Goal: Task Accomplishment & Management: Manage account settings

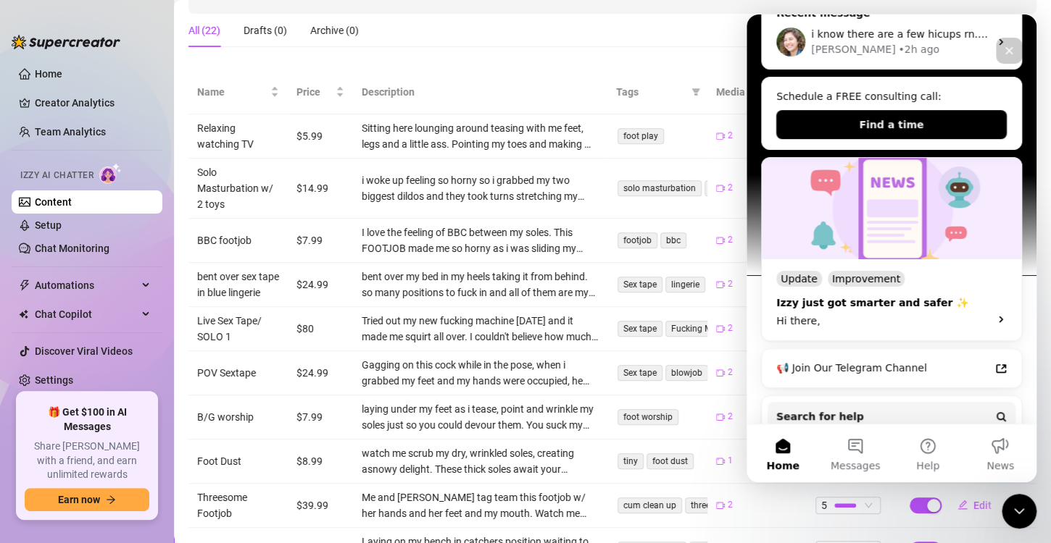
scroll to position [179, 0]
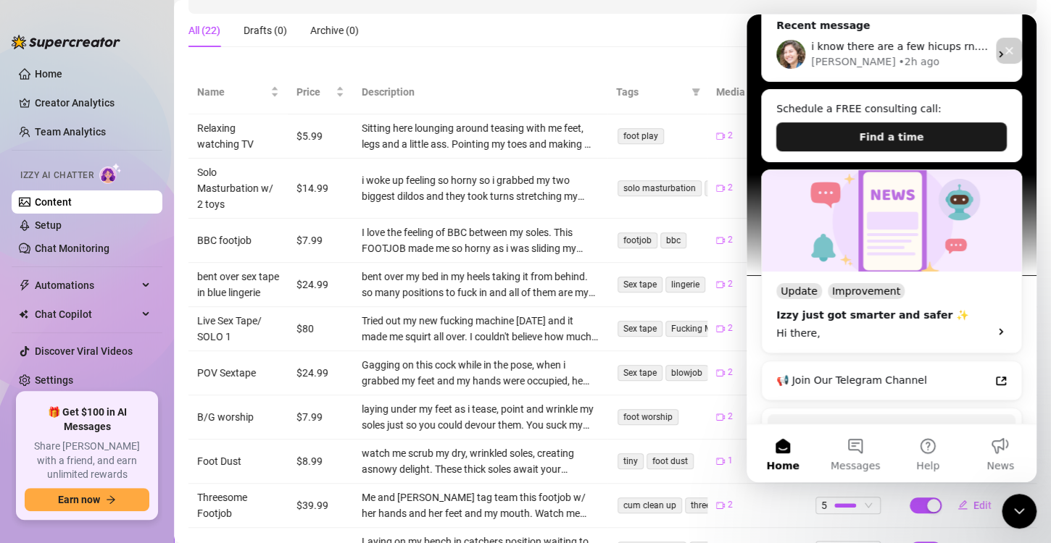
click at [905, 135] on button "Find a time" at bounding box center [891, 136] width 230 height 29
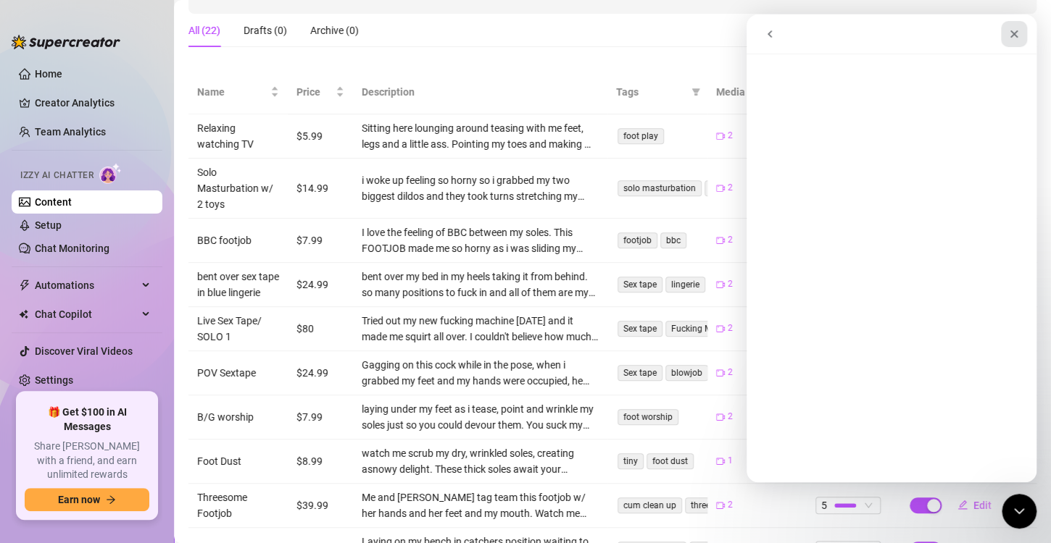
click at [1012, 39] on icon "Close" at bounding box center [1014, 34] width 12 height 12
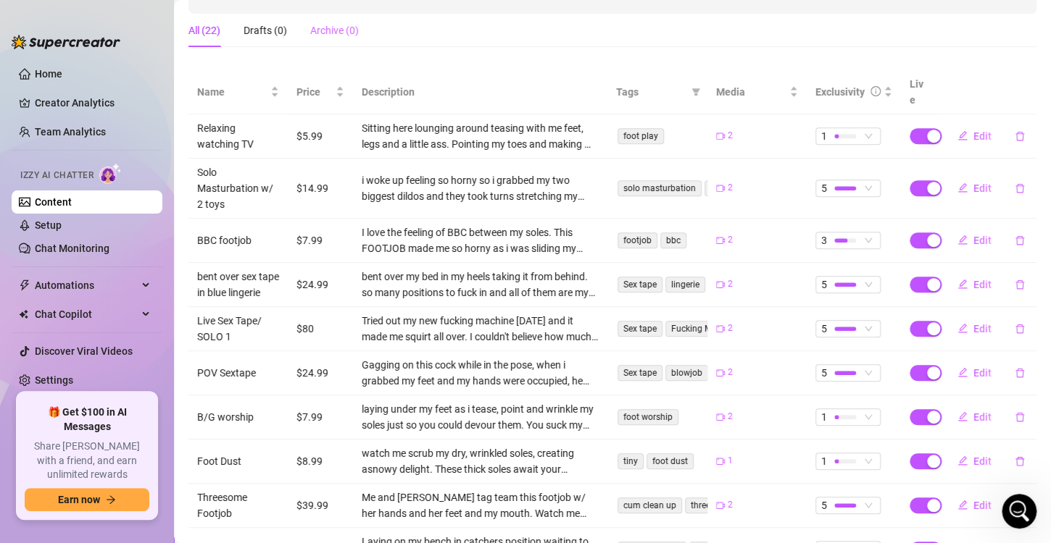
scroll to position [0, 0]
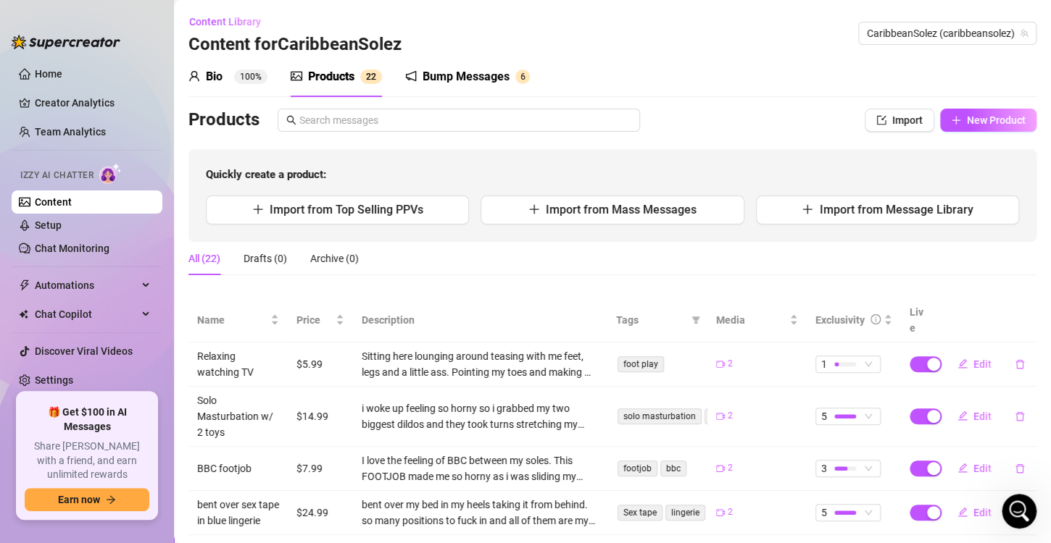
click at [461, 80] on div "Bump Messages" at bounding box center [465, 76] width 87 height 17
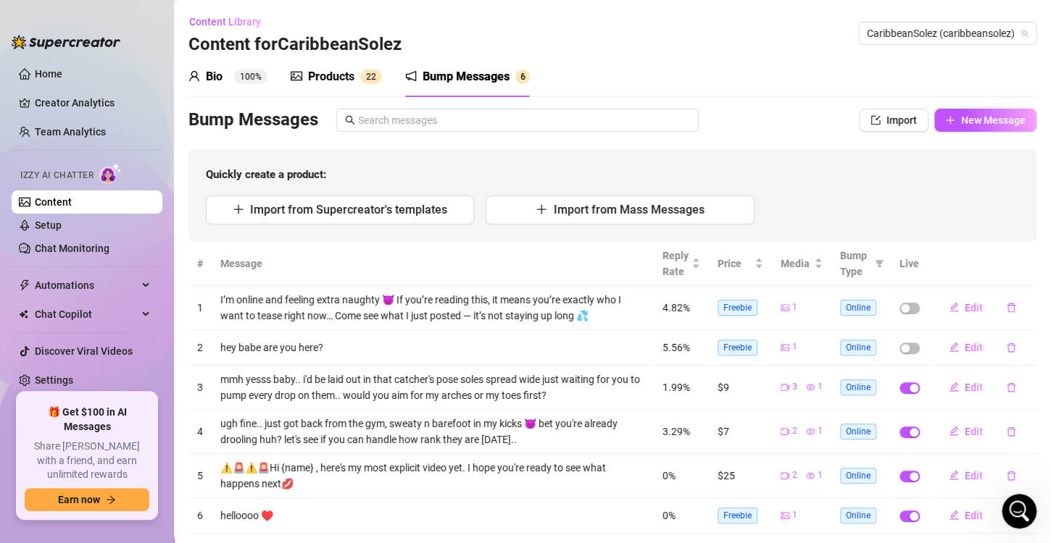
scroll to position [33, 0]
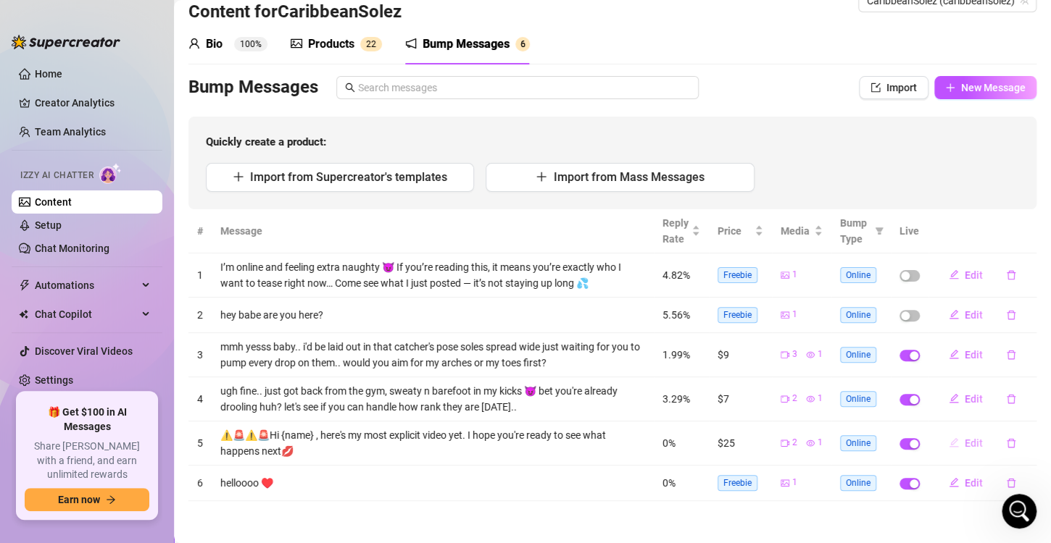
click at [964, 439] on span "Edit" at bounding box center [973, 444] width 18 height 12
type textarea "⚠️🚨⚠️🚨Hi {name} , here's my most explicit video yet. I hope you're ready to see…"
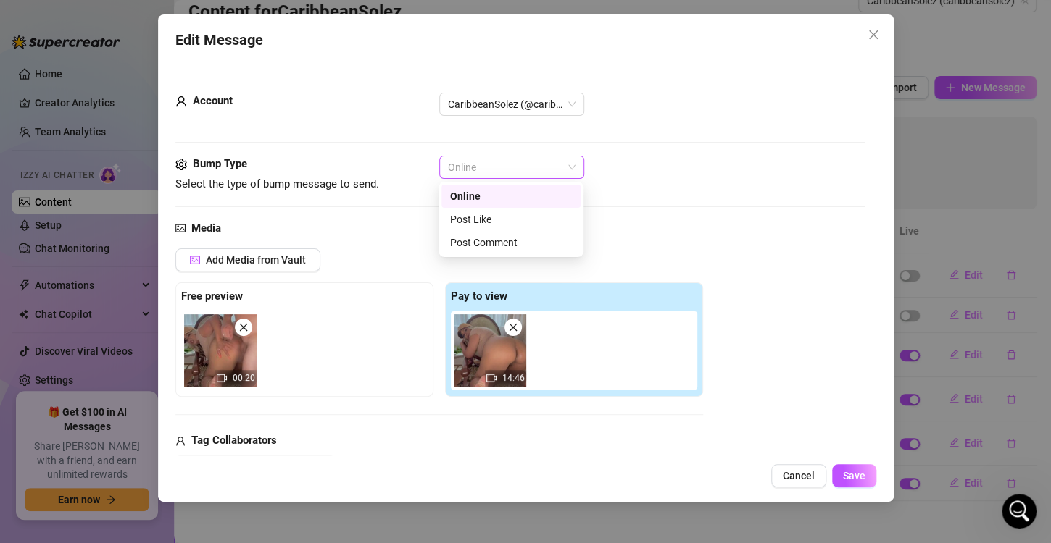
click at [576, 167] on div "Online" at bounding box center [511, 167] width 145 height 23
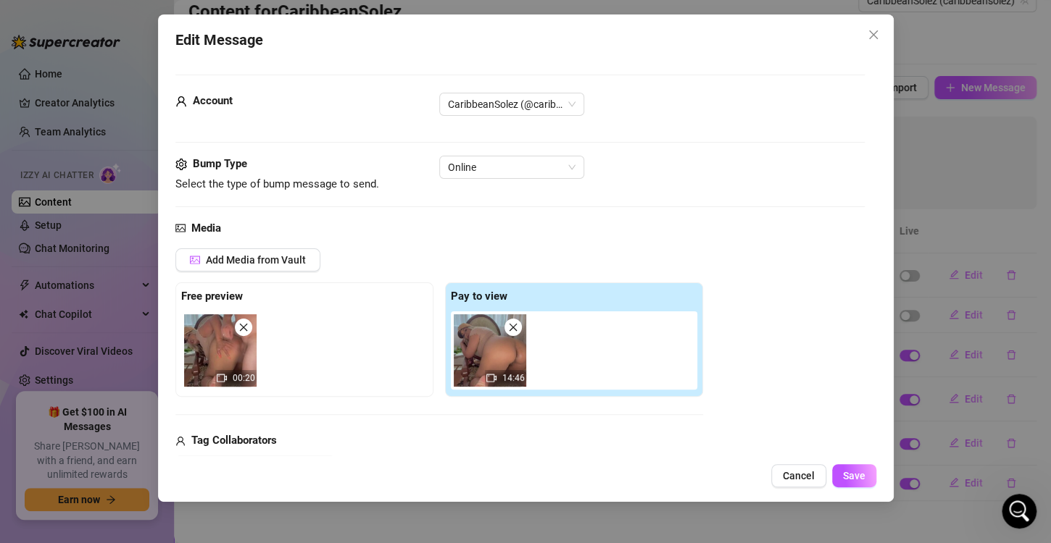
click at [625, 200] on div "Bump Type Select the type of bump message to send. Online" at bounding box center [519, 188] width 689 height 64
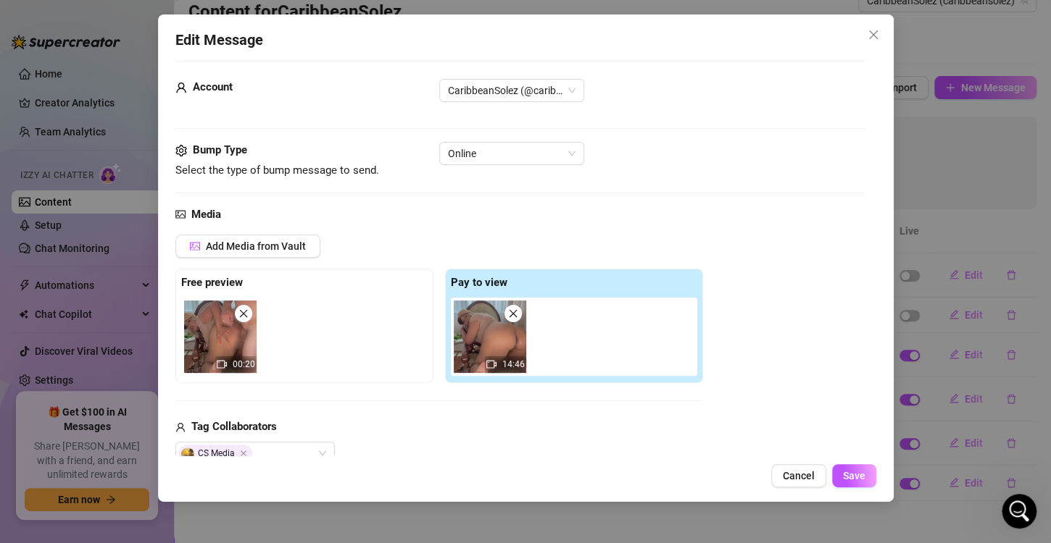
scroll to position [0, 0]
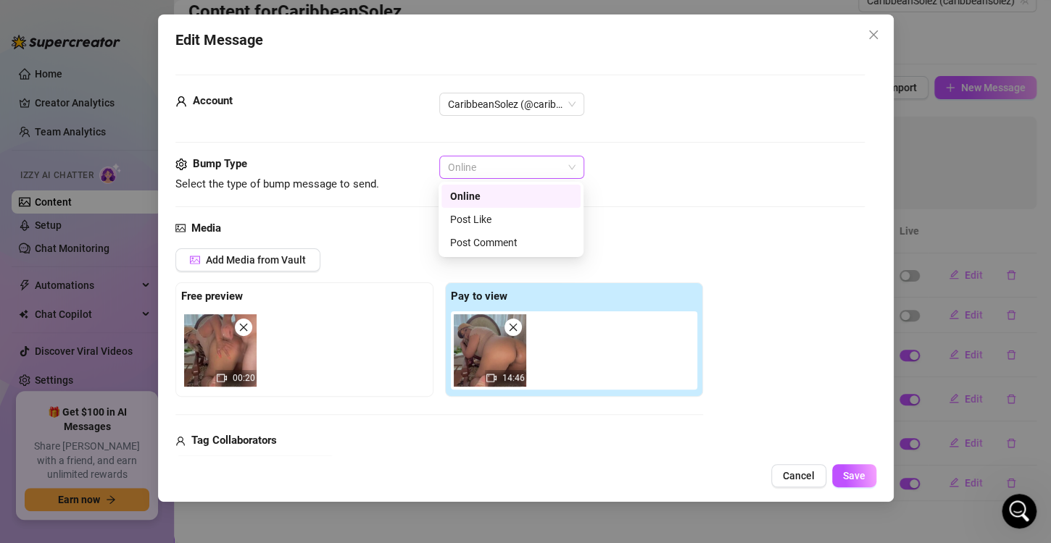
click at [564, 171] on span "Online" at bounding box center [512, 168] width 128 height 22
click at [509, 223] on div "Post Like" at bounding box center [511, 220] width 122 height 16
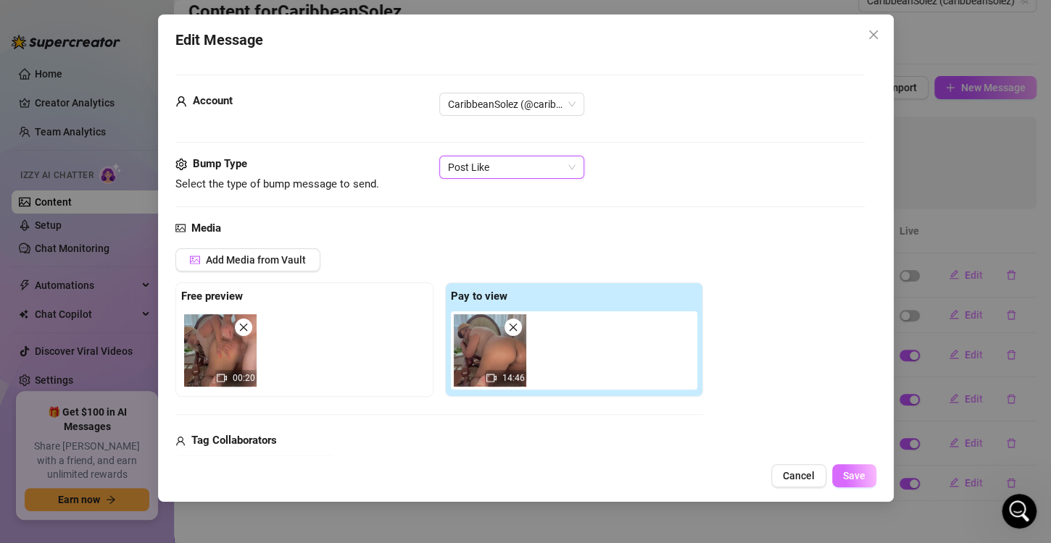
click at [857, 478] on span "Save" at bounding box center [854, 476] width 22 height 12
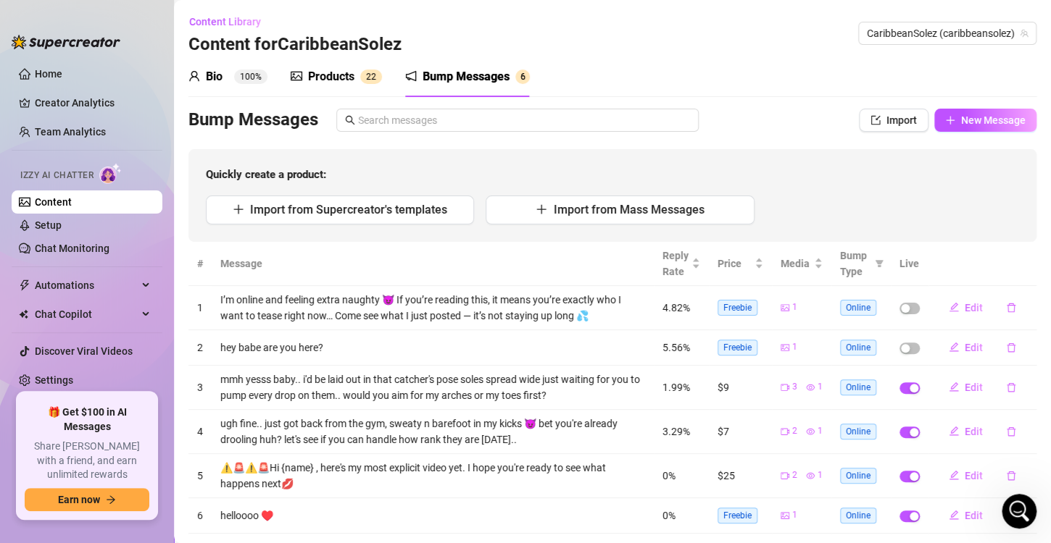
scroll to position [33, 0]
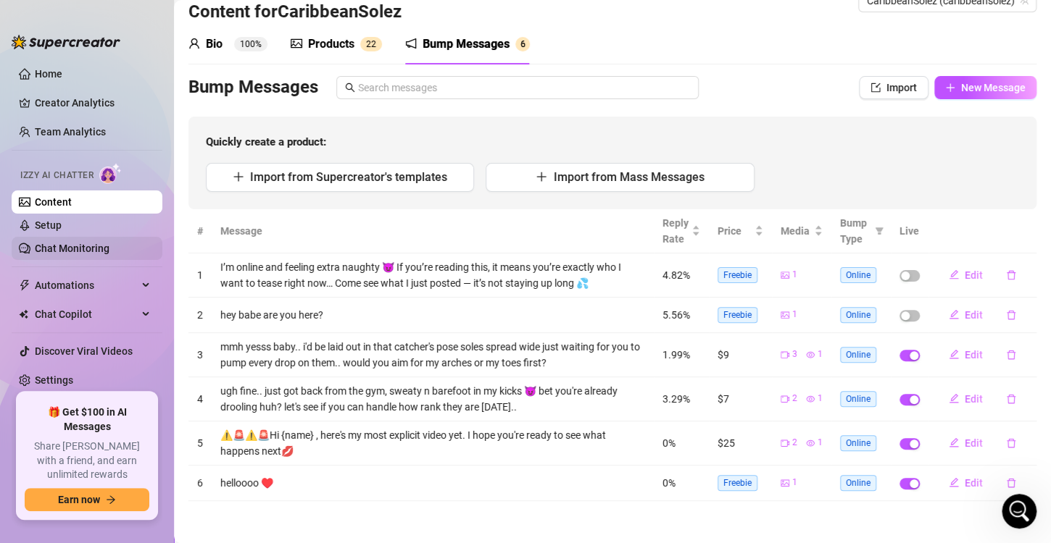
click at [95, 245] on link "Chat Monitoring" at bounding box center [72, 249] width 75 height 12
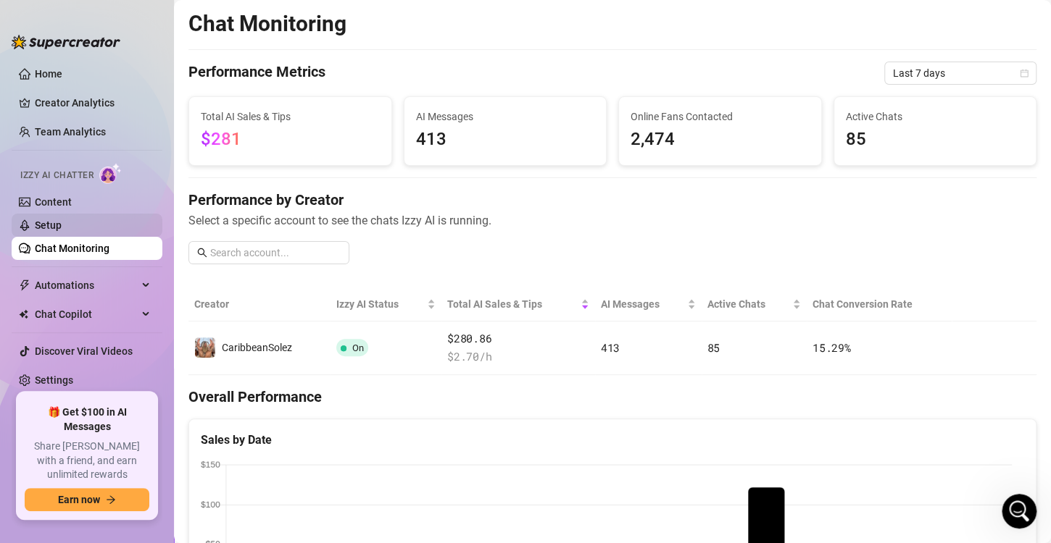
click at [62, 228] on link "Setup" at bounding box center [48, 226] width 27 height 12
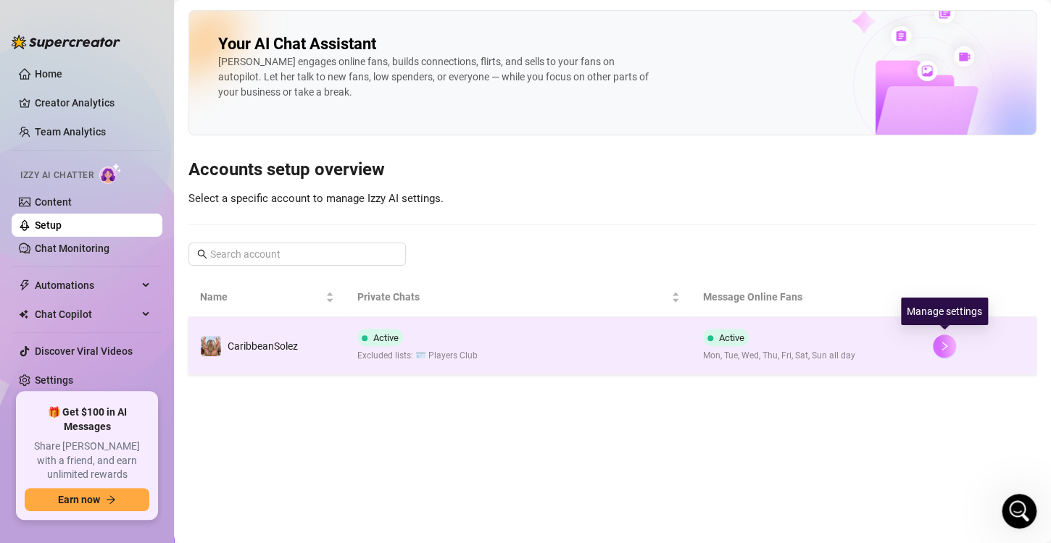
click at [954, 346] on button "button" at bounding box center [944, 346] width 23 height 23
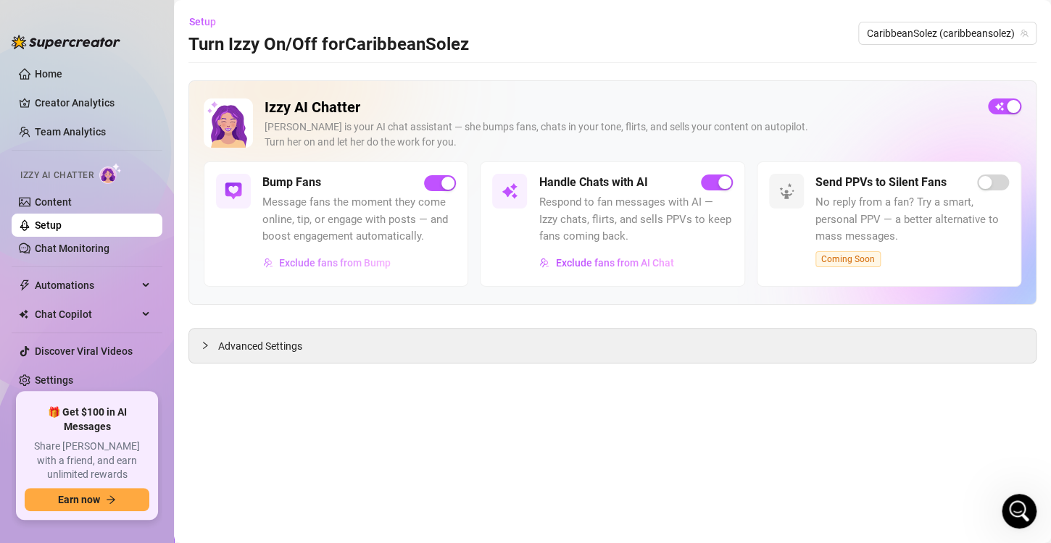
click at [376, 266] on span "Exclude fans from Bump" at bounding box center [335, 263] width 112 height 12
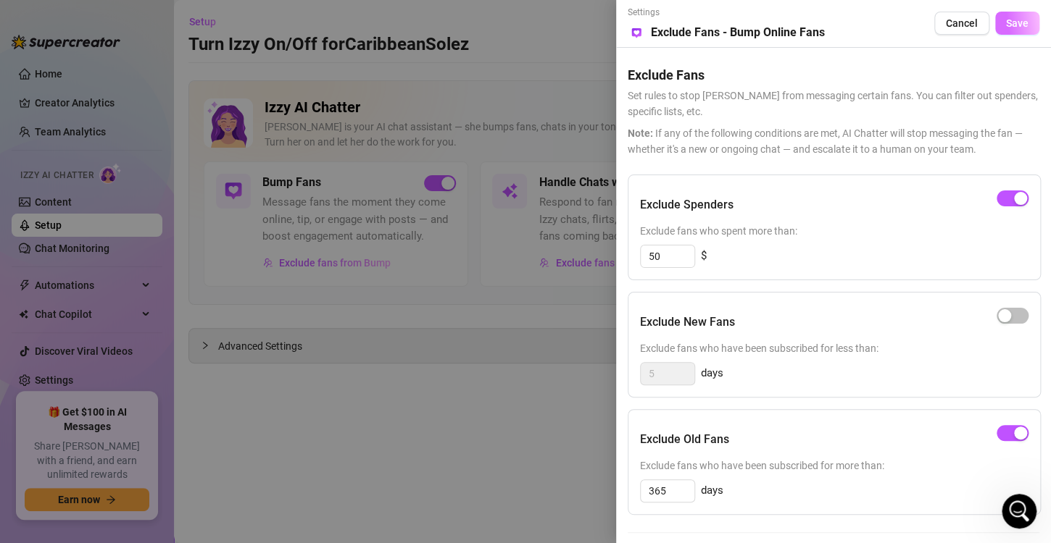
click at [1006, 19] on span "Save" at bounding box center [1017, 23] width 22 height 12
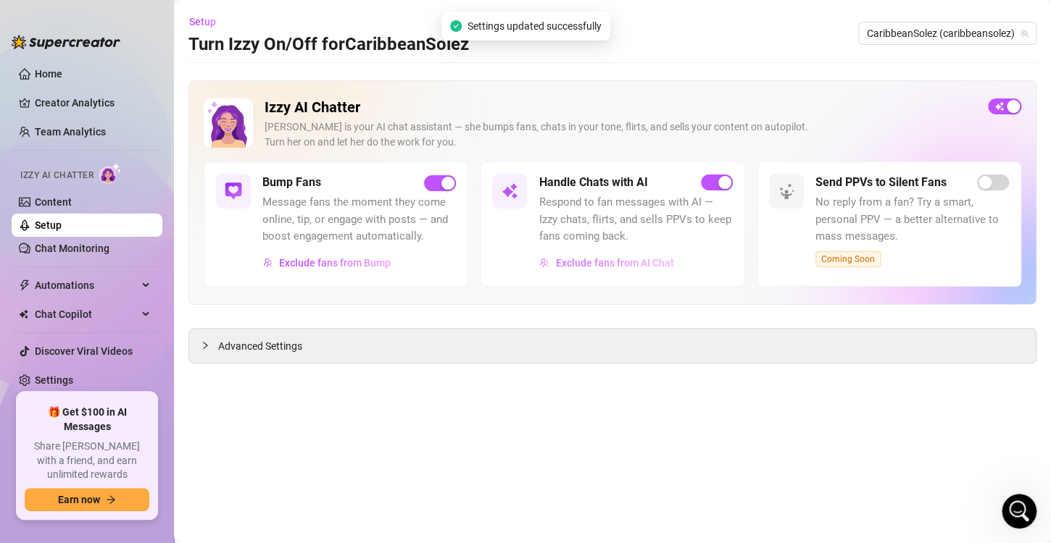
click at [583, 262] on span "Exclude fans from AI Chat" at bounding box center [614, 263] width 118 height 12
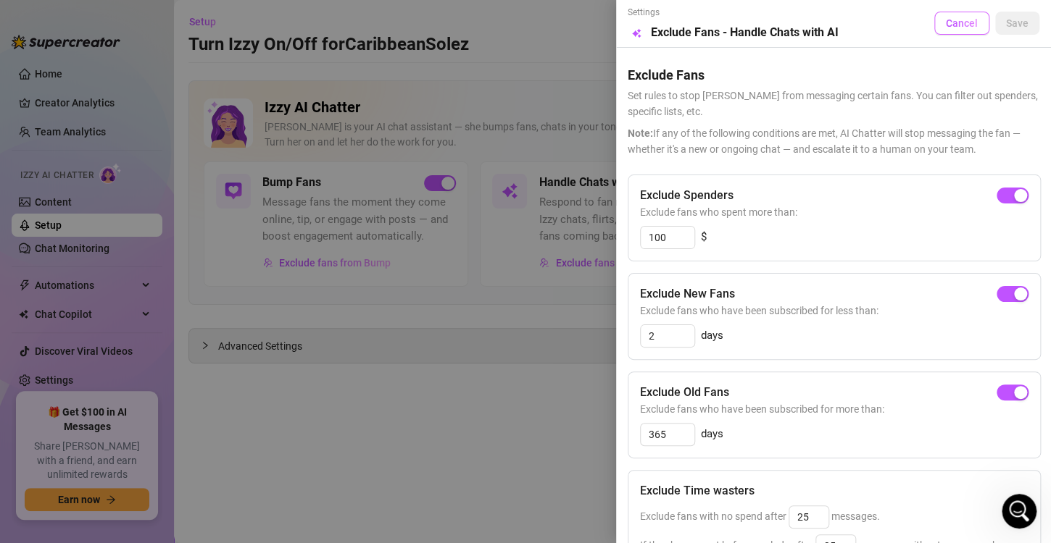
click at [955, 22] on span "Cancel" at bounding box center [962, 23] width 32 height 12
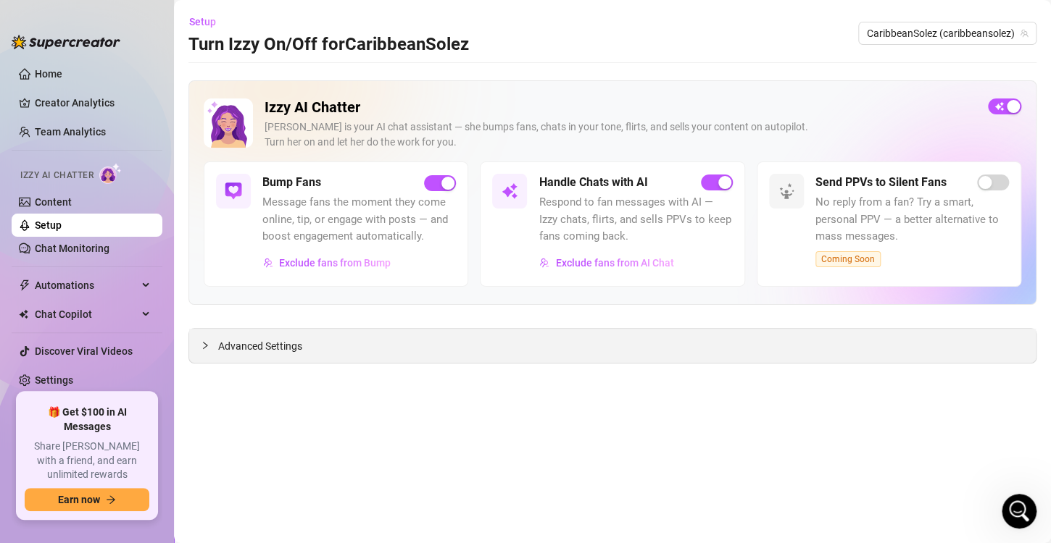
click at [194, 350] on div "Advanced Settings" at bounding box center [612, 346] width 846 height 34
click at [208, 342] on icon "collapsed" at bounding box center [205, 345] width 9 height 9
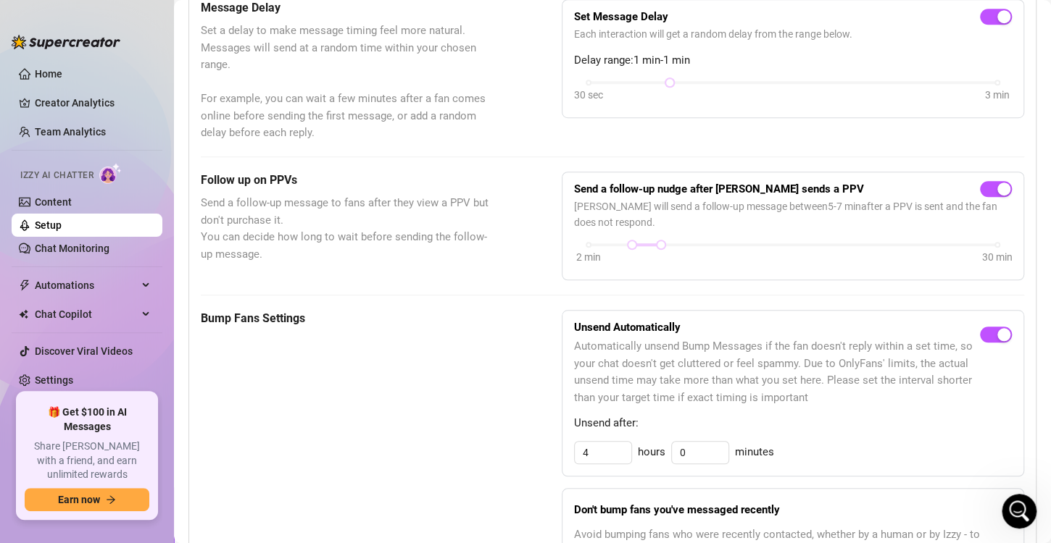
scroll to position [432, 0]
click at [588, 81] on div "30 sec 3 min" at bounding box center [792, 83] width 409 height 6
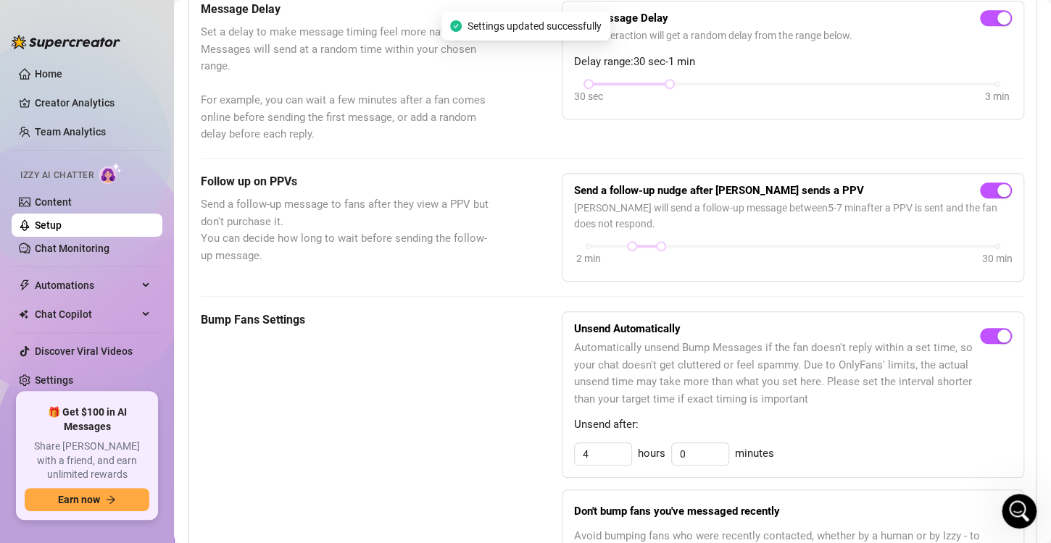
drag, startPoint x: 665, startPoint y: 83, endPoint x: 579, endPoint y: 86, distance: 86.3
click at [588, 86] on div "30 sec 3 min" at bounding box center [792, 83] width 409 height 6
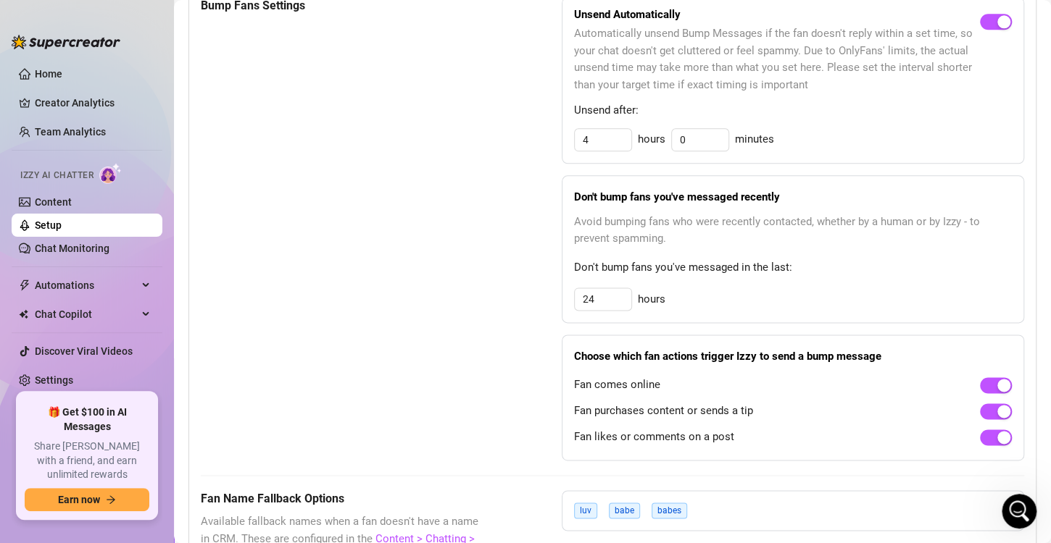
scroll to position [777, 0]
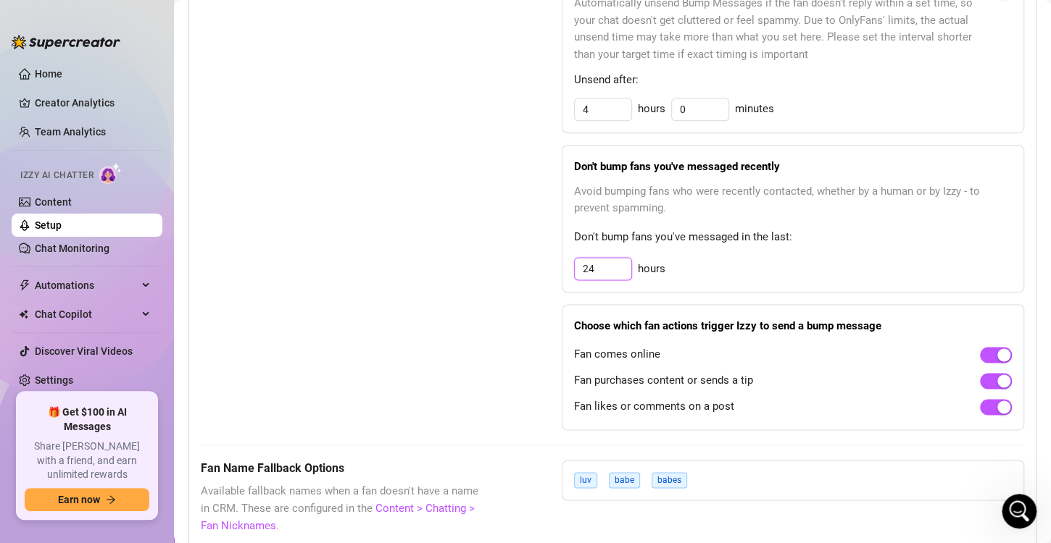
click at [605, 264] on input "24" at bounding box center [603, 269] width 57 height 22
type input "2"
type input "48"
click at [706, 288] on div "Don't bump fans you've messaged recently Avoid bumping fans who were recently c…" at bounding box center [793, 219] width 462 height 149
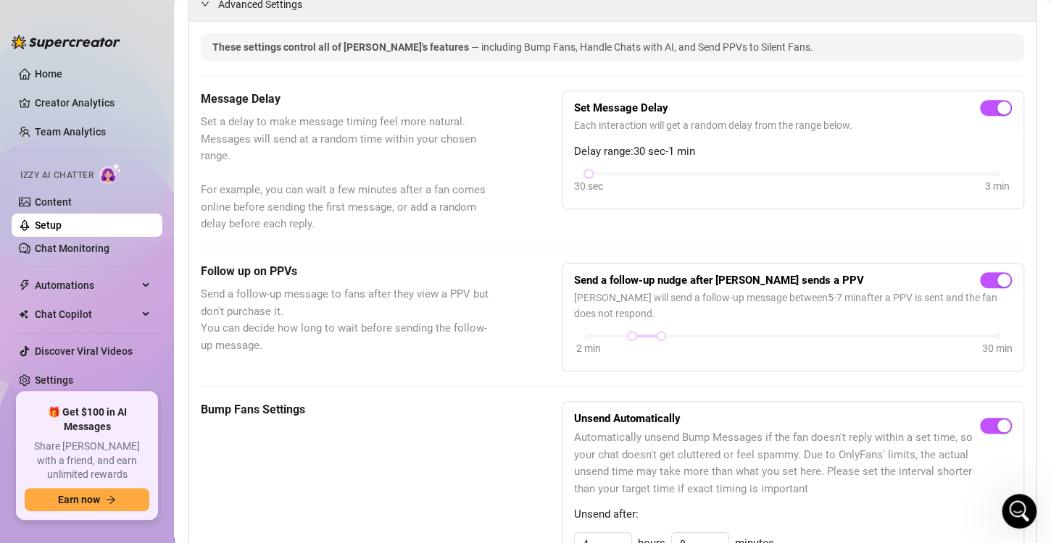
scroll to position [0, 0]
